Goal: Obtain resource: Download file/media

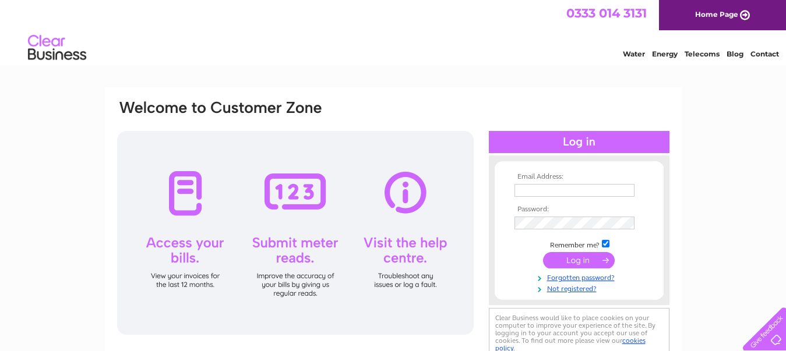
type input "patrickram.ldn@gmail.com"
click at [587, 276] on link "Forgotten password?" at bounding box center [581, 277] width 132 height 11
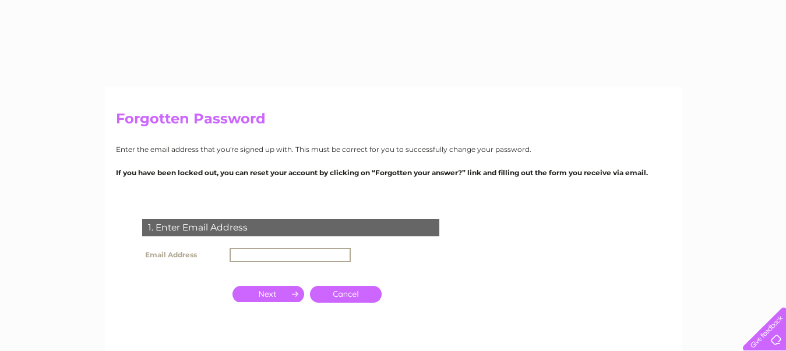
click at [246, 251] on input "text" at bounding box center [290, 255] width 121 height 14
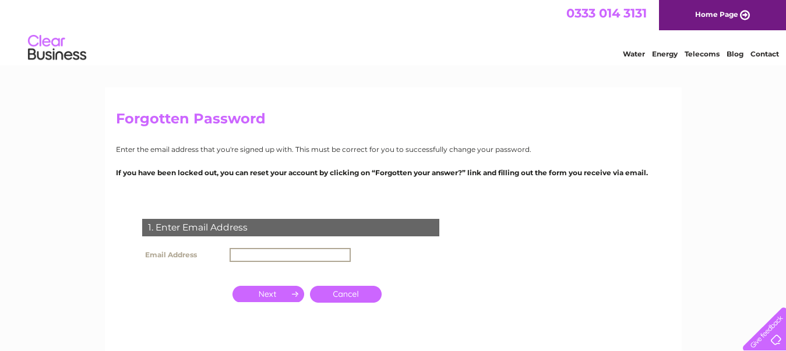
click at [308, 255] on input "text" at bounding box center [290, 255] width 121 height 14
type input "patrickram.ldn@gmail.com"
click at [281, 293] on input "button" at bounding box center [268, 294] width 72 height 16
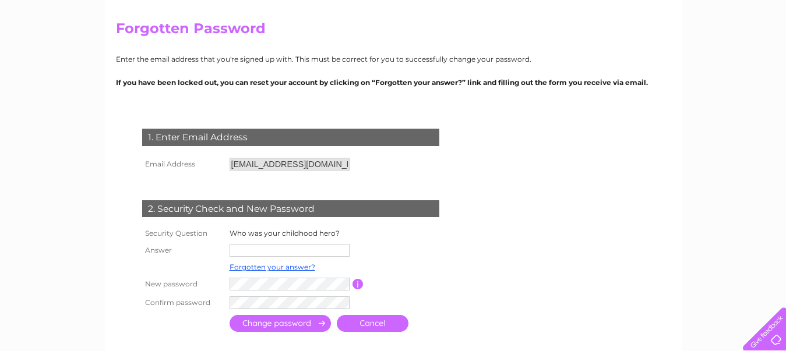
scroll to position [117, 0]
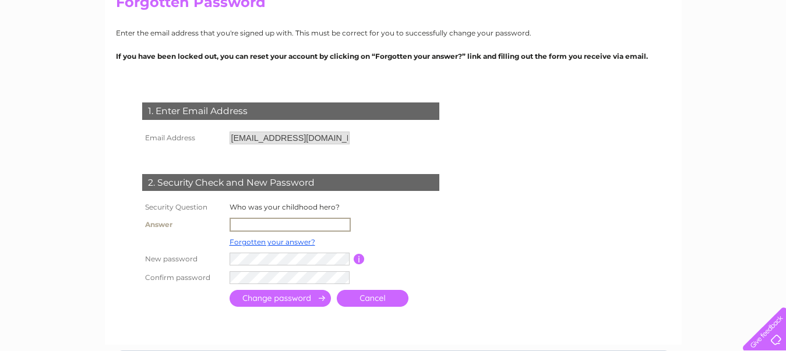
click at [279, 219] on input "text" at bounding box center [290, 225] width 121 height 14
type input "bob"
click at [303, 305] on input "submit" at bounding box center [280, 298] width 101 height 17
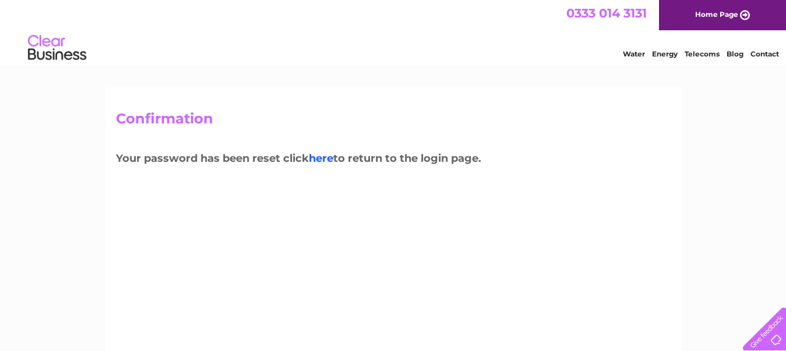
click at [329, 155] on link "here" at bounding box center [321, 158] width 24 height 13
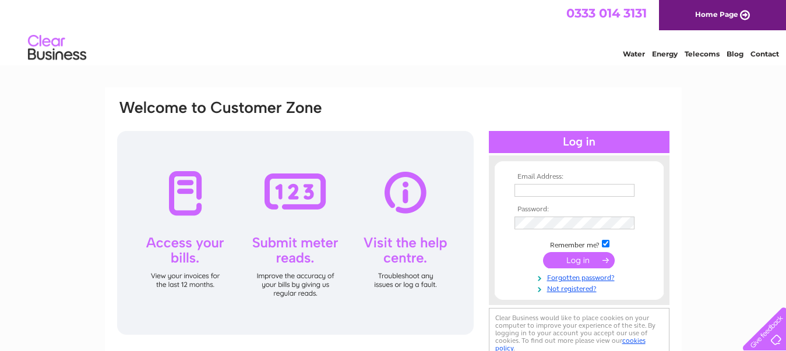
type input "patrickram.ldn@gmail.com"
click at [593, 259] on input "submit" at bounding box center [579, 260] width 72 height 16
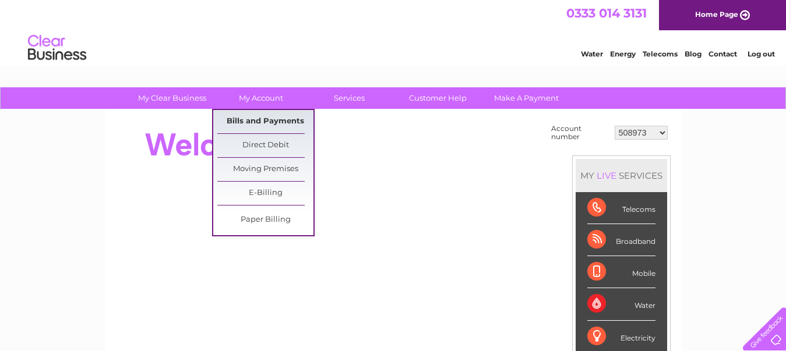
click at [248, 129] on link "Bills and Payments" at bounding box center [265, 121] width 96 height 23
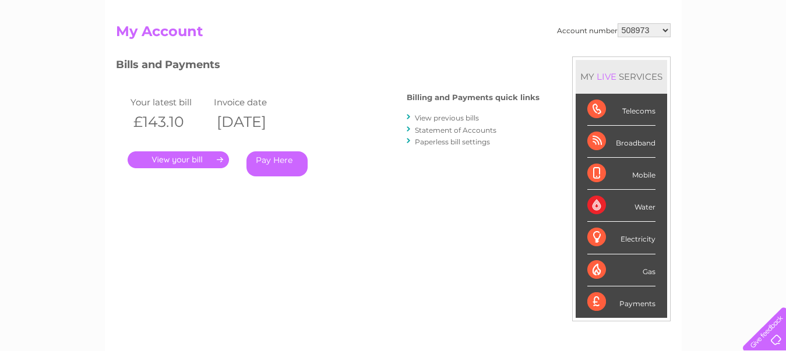
scroll to position [117, 0]
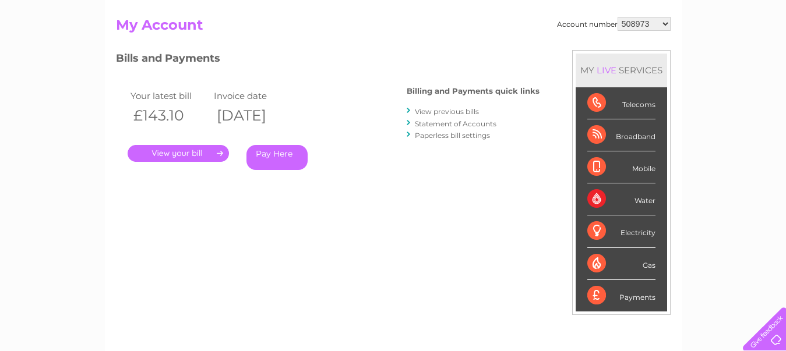
click at [423, 112] on link "View previous bills" at bounding box center [447, 111] width 64 height 9
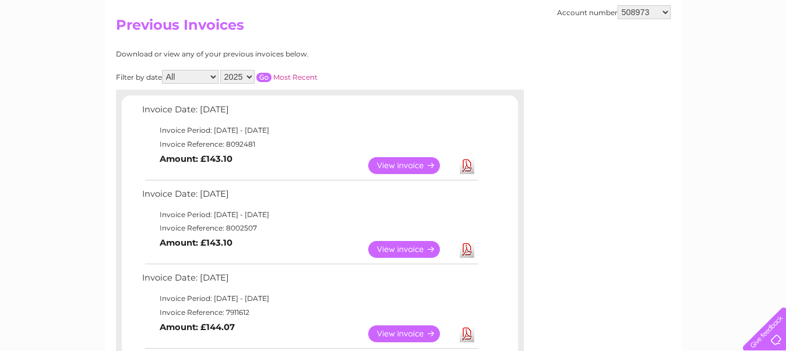
scroll to position [175, 0]
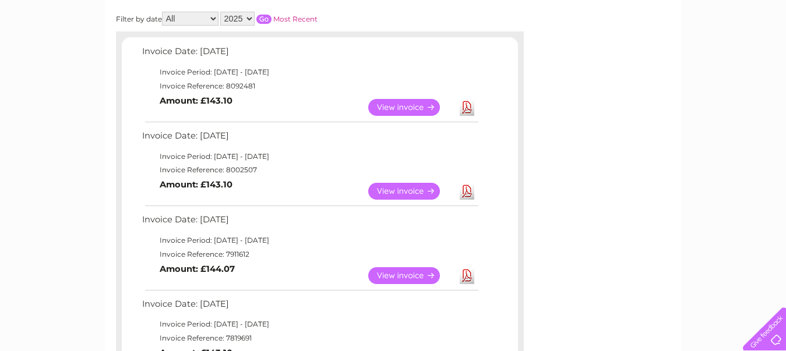
click at [410, 112] on link "View" at bounding box center [411, 107] width 86 height 17
click at [469, 107] on link "Download" at bounding box center [467, 106] width 15 height 17
click at [466, 191] on link "Download" at bounding box center [467, 190] width 15 height 17
click at [466, 281] on link "Download" at bounding box center [467, 275] width 15 height 17
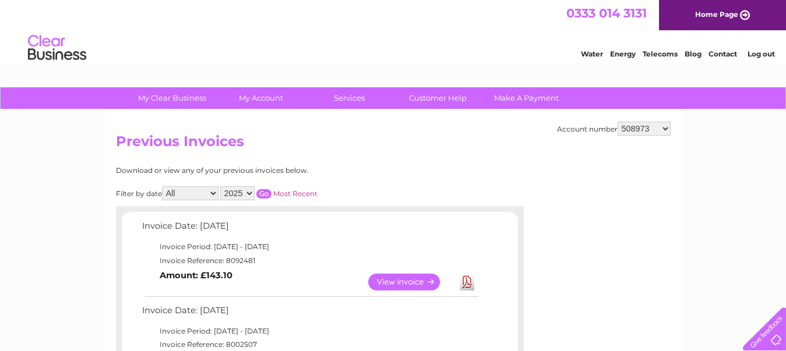
click at [646, 128] on select "508973 943145 30301557" at bounding box center [644, 129] width 53 height 14
select select "30301557"
click at [618, 122] on select "508973 943145 30301557" at bounding box center [644, 129] width 53 height 14
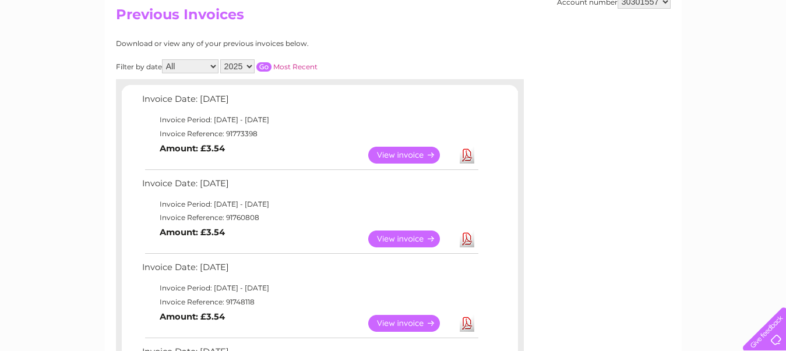
scroll to position [117, 0]
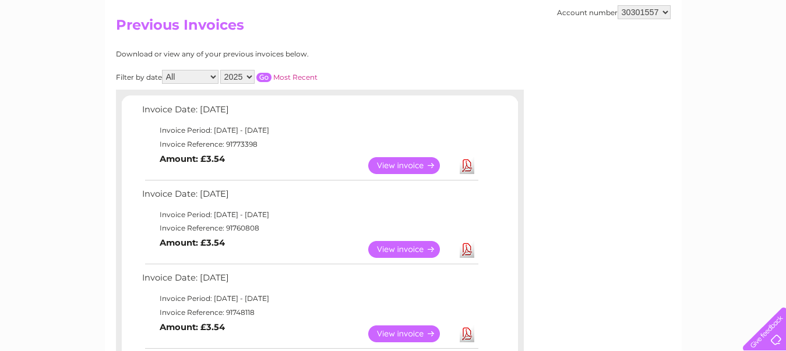
click at [470, 167] on link "Download" at bounding box center [467, 165] width 15 height 17
click at [468, 255] on link "Download" at bounding box center [467, 249] width 15 height 17
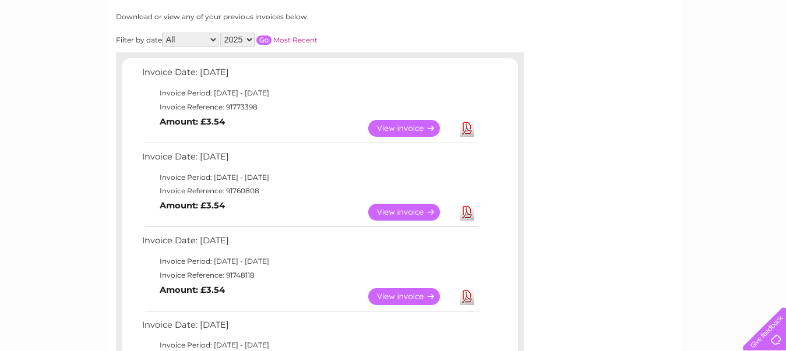
scroll to position [175, 0]
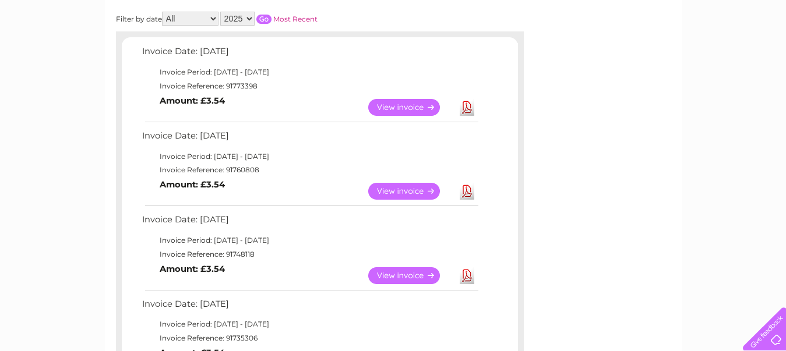
click at [470, 281] on link "Download" at bounding box center [467, 275] width 15 height 17
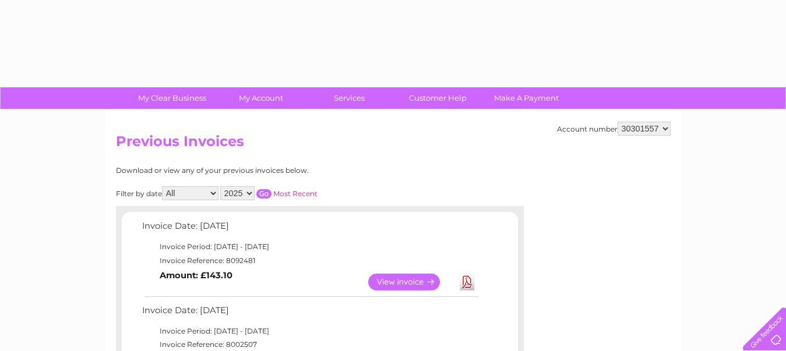
select select "30301557"
